Goal: Task Accomplishment & Management: Manage account settings

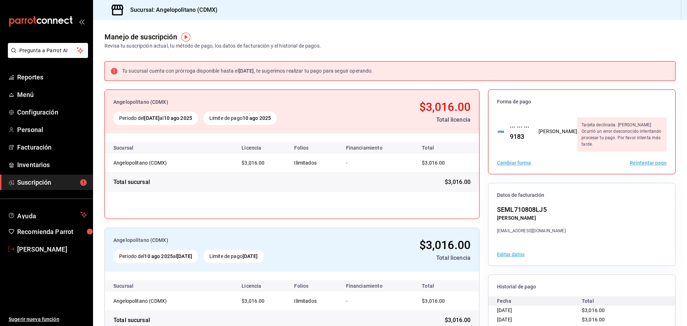
drag, startPoint x: 33, startPoint y: 248, endPoint x: 39, endPoint y: 247, distance: 5.8
click at [33, 248] on span "[PERSON_NAME]" at bounding box center [52, 250] width 70 height 10
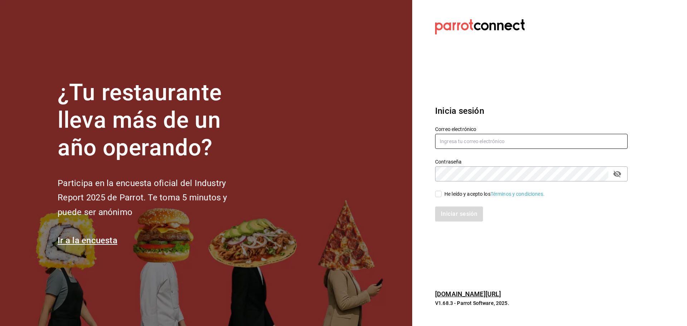
type input "[EMAIL_ADDRESS][DOMAIN_NAME]"
click at [438, 195] on input "He leído y acepto los Términos y condiciones." at bounding box center [438, 194] width 6 height 6
checkbox input "true"
click at [462, 211] on button "Iniciar sesión" at bounding box center [459, 214] width 49 height 15
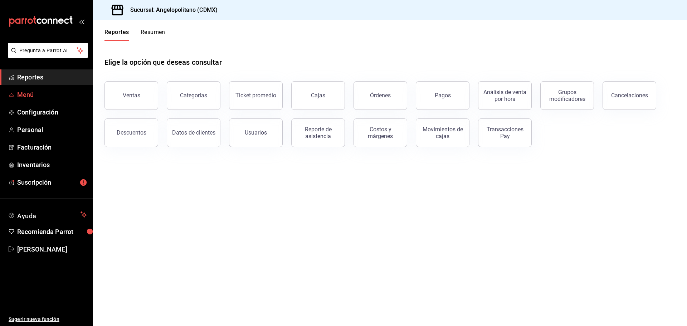
click at [36, 94] on span "Menú" at bounding box center [52, 95] width 70 height 10
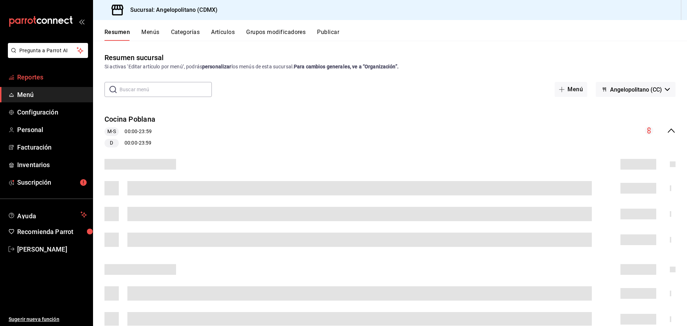
click at [27, 79] on span "Reportes" at bounding box center [52, 77] width 70 height 10
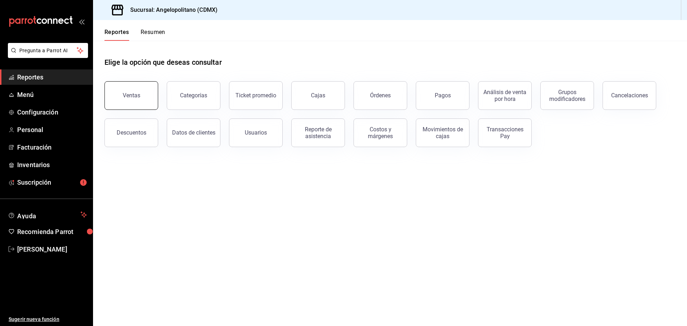
click at [139, 90] on button "Ventas" at bounding box center [132, 95] width 54 height 29
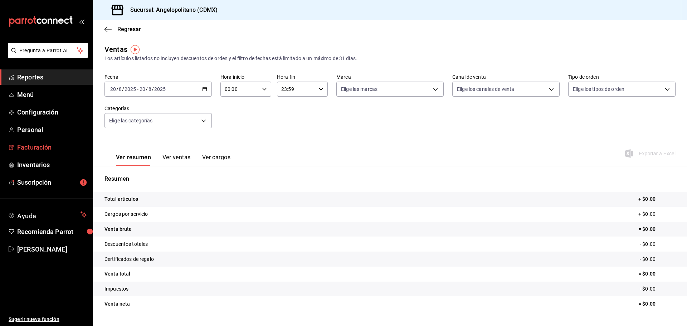
click at [29, 149] on span "Facturación" at bounding box center [52, 148] width 70 height 10
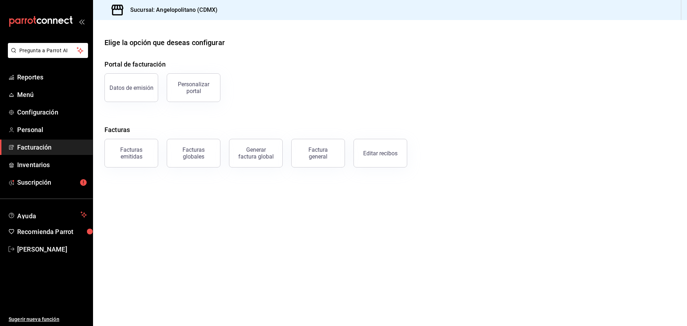
click at [433, 246] on main "Elige la opción que deseas configurar Portal de facturación Datos de emisión Pe…" at bounding box center [390, 173] width 594 height 306
click at [262, 322] on main "Elige la opción que deseas configurar Portal de facturación Datos de emisión Pe…" at bounding box center [390, 173] width 594 height 306
click at [352, 204] on main "Elige la opción que deseas configurar Portal de facturación Datos de emisión Pe…" at bounding box center [390, 173] width 594 height 306
click at [50, 182] on span "Suscripción" at bounding box center [52, 183] width 70 height 10
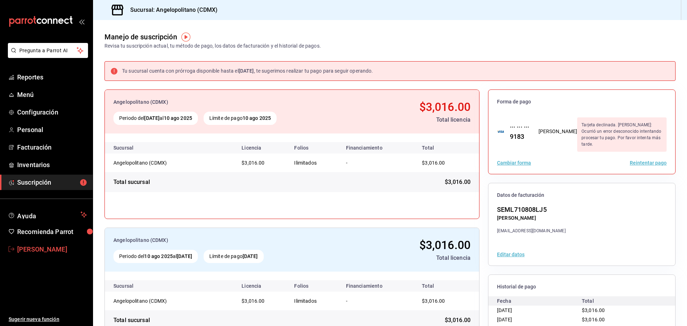
click at [37, 247] on span "[PERSON_NAME]" at bounding box center [52, 250] width 70 height 10
